Goal: Information Seeking & Learning: Check status

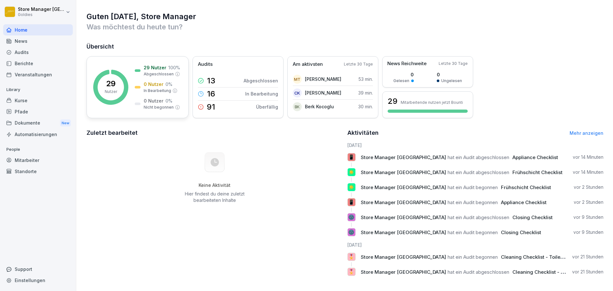
click at [146, 67] on p "29 Nutzer" at bounding box center [155, 67] width 23 height 7
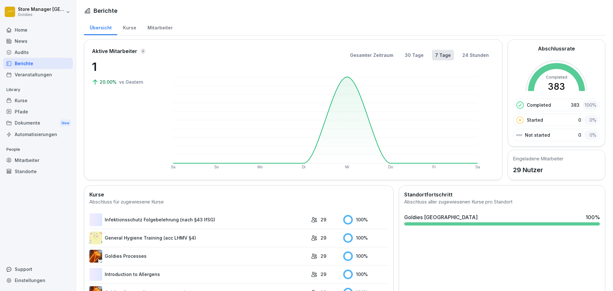
click at [159, 26] on div "Mitarbeiter" at bounding box center [160, 27] width 36 height 16
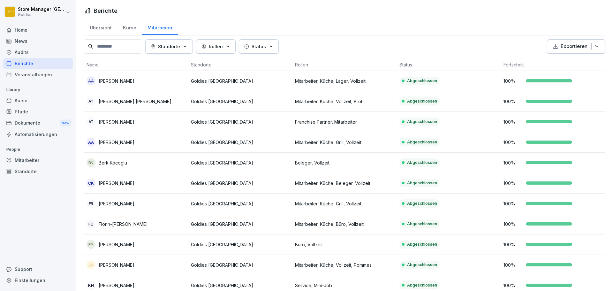
click at [32, 55] on div "Audits" at bounding box center [38, 52] width 70 height 11
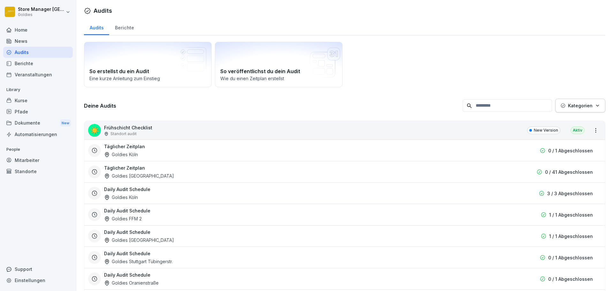
click at [127, 28] on div "Berichte" at bounding box center [124, 27] width 30 height 16
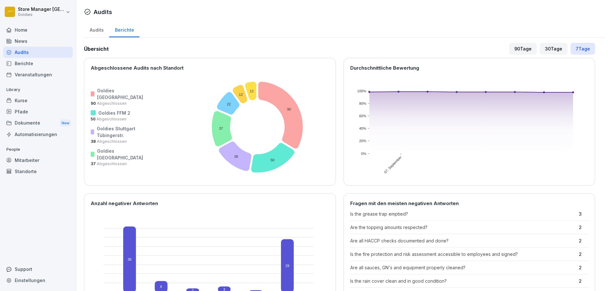
click at [519, 51] on div "90 Tage" at bounding box center [523, 49] width 27 height 12
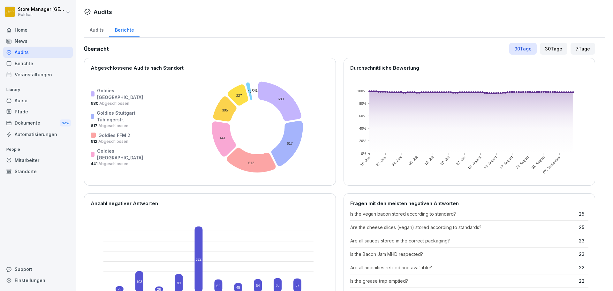
click at [579, 45] on div "7 Tage" at bounding box center [583, 49] width 25 height 12
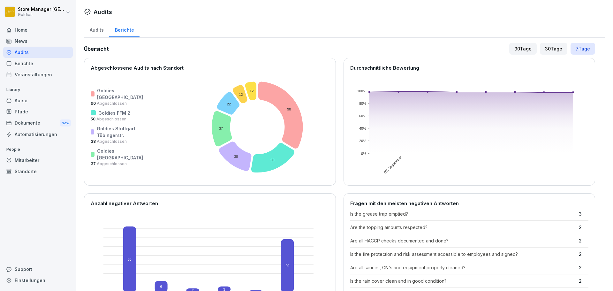
click at [517, 46] on div "90 Tage" at bounding box center [523, 49] width 27 height 12
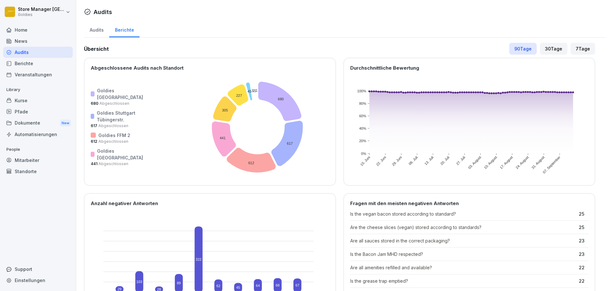
click at [585, 50] on div "7 Tage" at bounding box center [583, 49] width 25 height 12
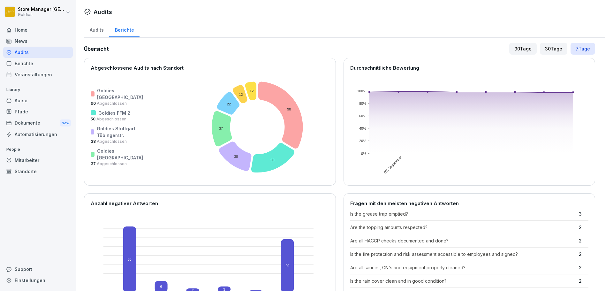
click at [523, 49] on div "90 Tage" at bounding box center [523, 49] width 27 height 12
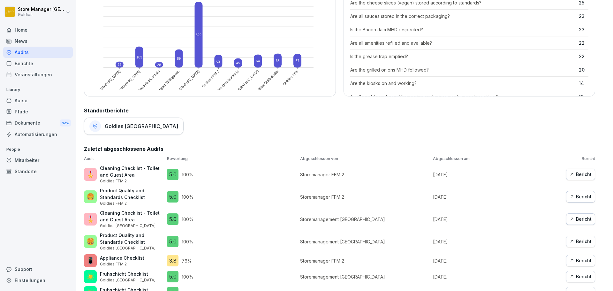
scroll to position [185, 0]
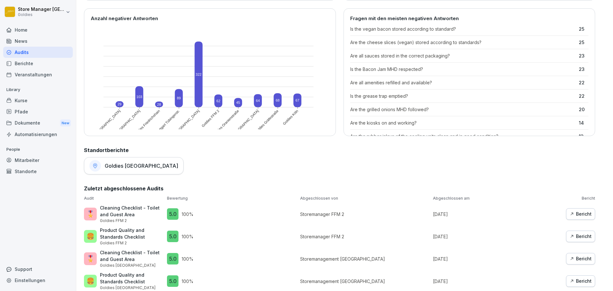
click at [119, 164] on h1 "Goldies [GEOGRAPHIC_DATA]" at bounding box center [141, 166] width 73 height 6
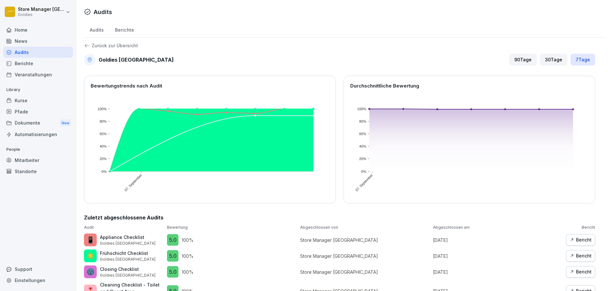
click at [526, 59] on div "90 Tage" at bounding box center [523, 60] width 27 height 12
